Goal: Task Accomplishment & Management: Manage account settings

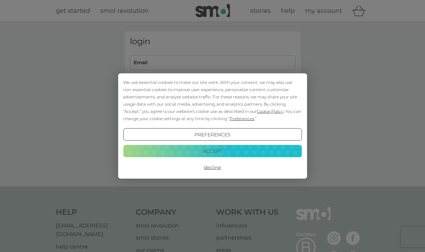
click at [206, 151] on button "Accept" at bounding box center [212, 150] width 179 height 12
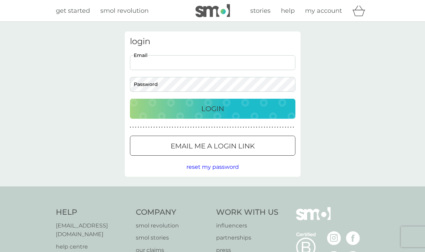
click at [179, 68] on input "Email" at bounding box center [213, 62] width 166 height 15
type input "leah_cowling@icloud.com"
click at [195, 103] on div "Login" at bounding box center [213, 108] width 152 height 11
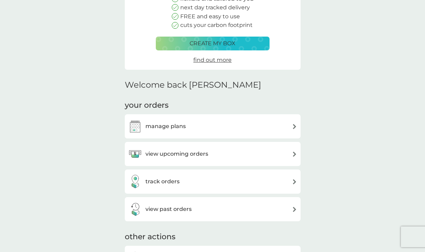
click at [288, 159] on div "view upcoming orders" at bounding box center [212, 154] width 169 height 14
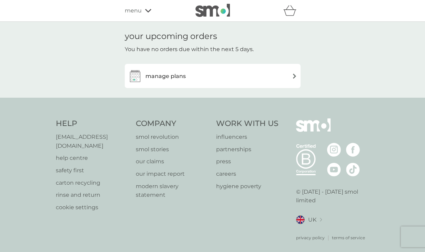
click at [293, 77] on img at bounding box center [294, 75] width 5 height 5
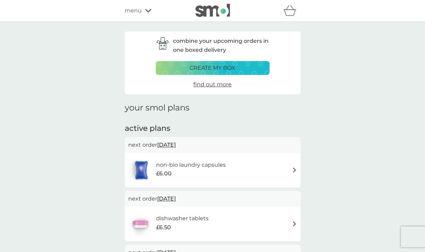
click at [176, 198] on span "[DATE]" at bounding box center [166, 198] width 19 height 13
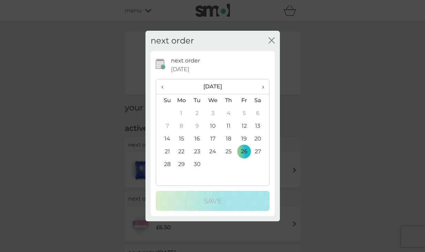
click at [212, 126] on td "10" at bounding box center [213, 126] width 16 height 13
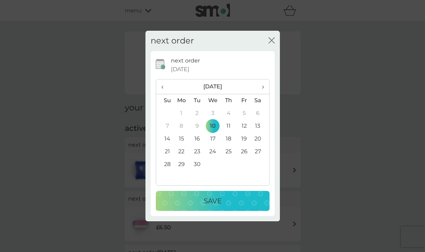
click at [218, 203] on p "Save" at bounding box center [213, 200] width 18 height 11
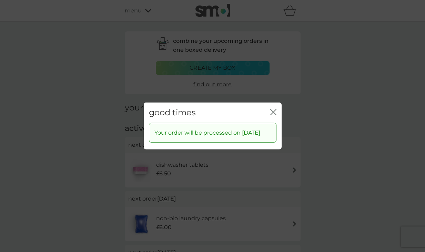
click at [277, 109] on div "good times close" at bounding box center [213, 112] width 138 height 20
click at [272, 109] on icon "close" at bounding box center [272, 112] width 3 height 6
